Goal: Find specific page/section: Find specific page/section

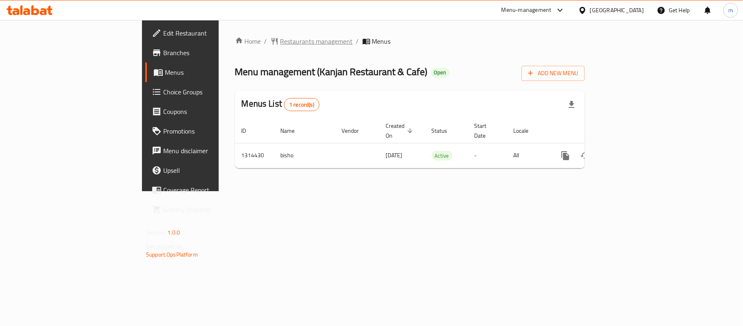
click at [280, 39] on span "Restaurants management" at bounding box center [316, 41] width 73 height 10
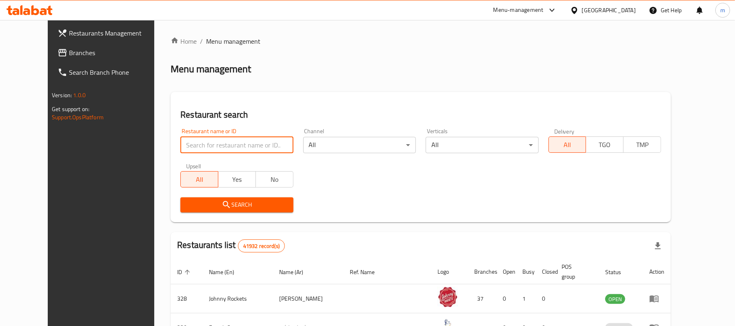
click at [180, 143] on input "search" at bounding box center [236, 145] width 113 height 16
paste input "706665"
type input "706665"
click button "Search" at bounding box center [236, 204] width 113 height 15
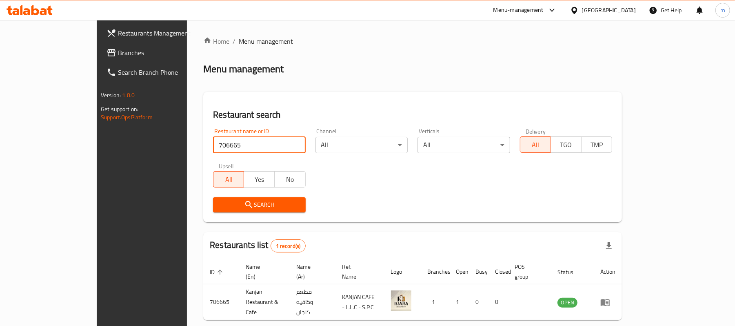
click at [118, 56] on span "Branches" at bounding box center [165, 53] width 95 height 10
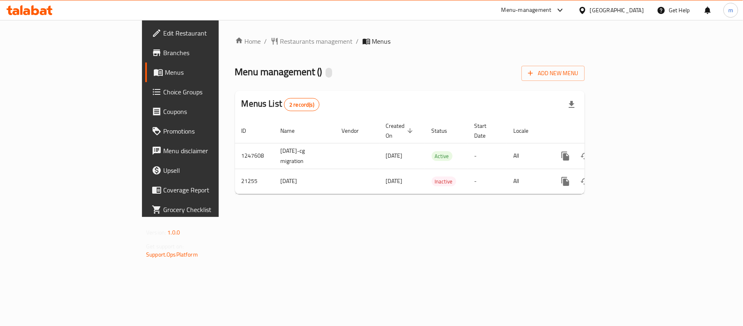
click at [280, 38] on span "Restaurants management" at bounding box center [316, 41] width 73 height 10
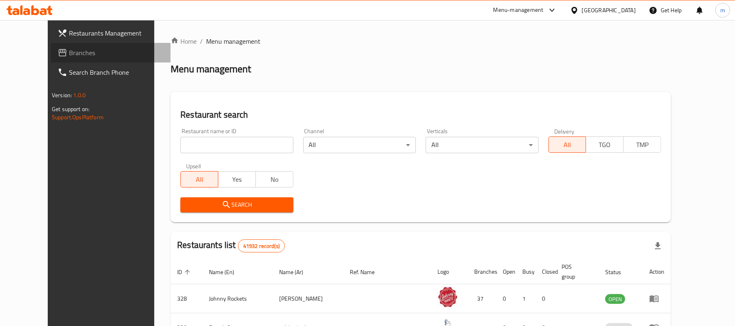
click at [69, 54] on span "Branches" at bounding box center [116, 53] width 95 height 10
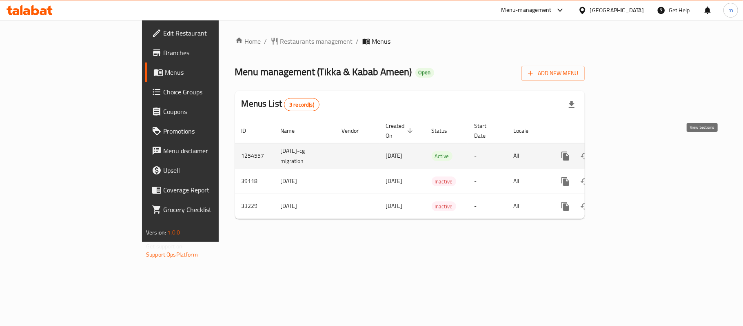
click at [628, 152] on icon "enhanced table" at bounding box center [624, 155] width 7 height 7
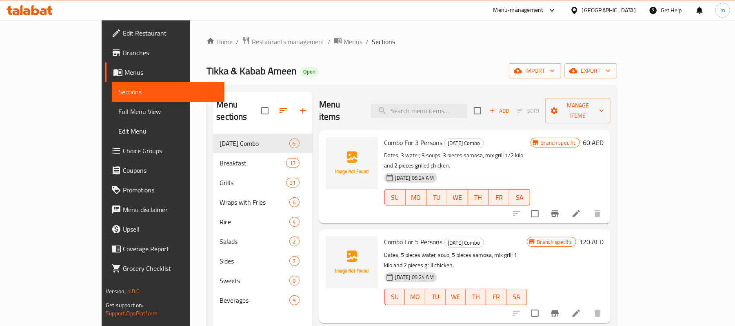
click at [124, 67] on span "Menus" at bounding box center [170, 72] width 93 height 10
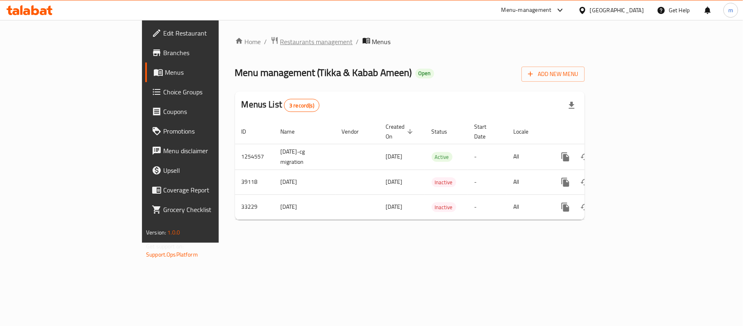
click at [280, 38] on span "Restaurants management" at bounding box center [316, 42] width 73 height 10
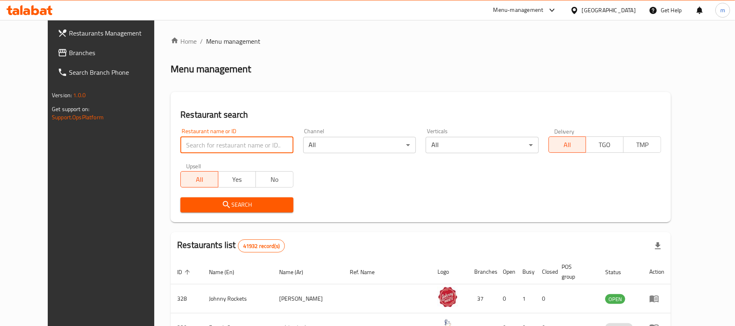
click at [180, 141] on input "search" at bounding box center [236, 145] width 113 height 16
paste input "17086"
type input "17086"
click button "Search" at bounding box center [236, 204] width 113 height 15
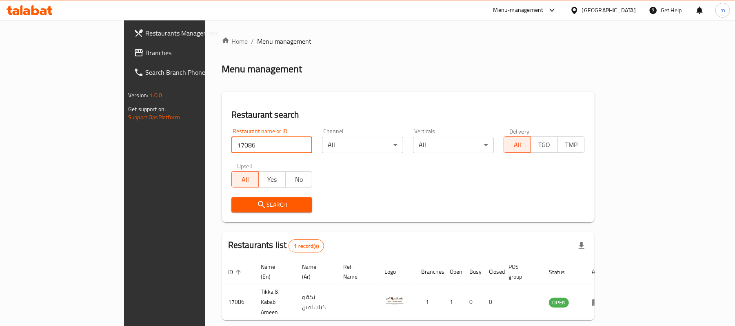
click at [145, 51] on span "Branches" at bounding box center [192, 53] width 95 height 10
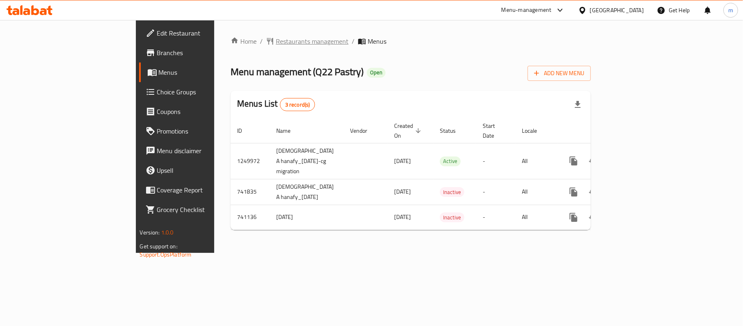
click at [276, 42] on span "Restaurants management" at bounding box center [312, 41] width 73 height 10
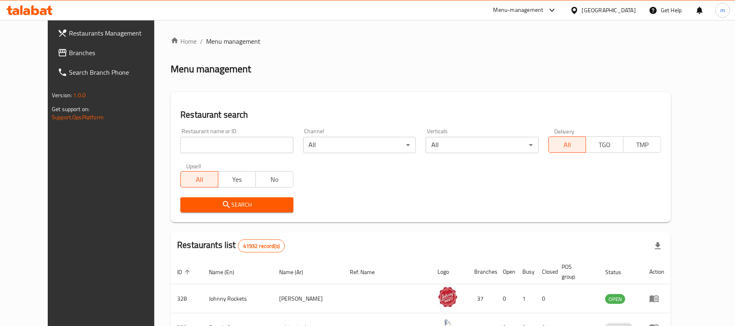
click at [180, 144] on input "search" at bounding box center [236, 145] width 113 height 16
paste input "647702"
type input "647702"
click button "Search" at bounding box center [236, 204] width 113 height 15
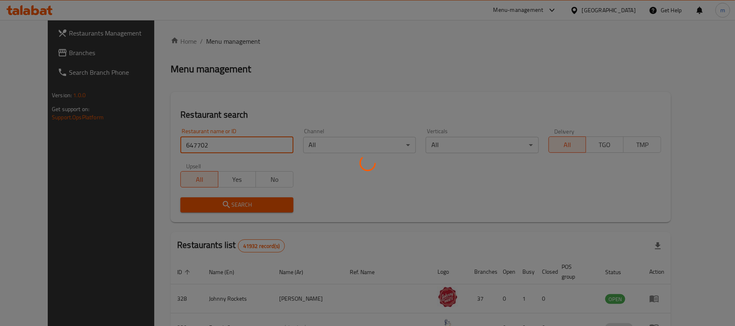
click button "Search" at bounding box center [236, 204] width 113 height 15
